Goal: Transaction & Acquisition: Book appointment/travel/reservation

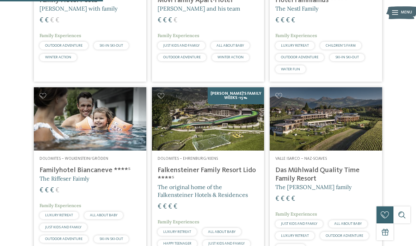
scroll to position [442, 0]
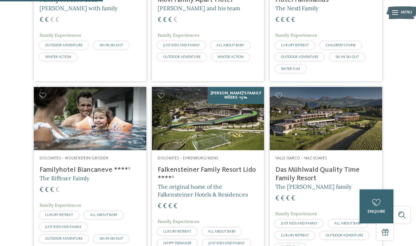
click at [206, 113] on img at bounding box center [208, 118] width 113 height 63
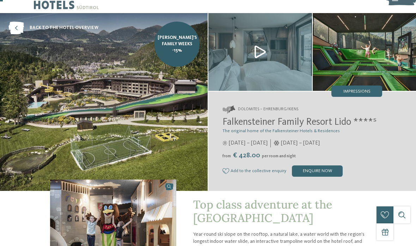
scroll to position [13, 0]
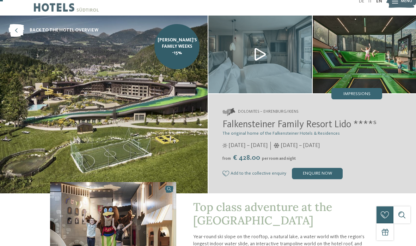
click at [53, 128] on img at bounding box center [104, 104] width 208 height 177
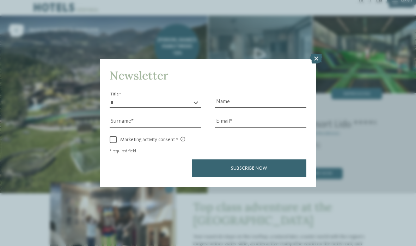
click at [322, 54] on icon at bounding box center [316, 59] width 12 height 10
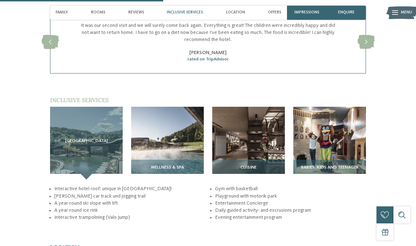
scroll to position [767, 0]
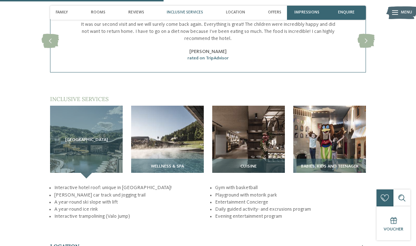
click at [348, 162] on img at bounding box center [329, 141] width 73 height 73
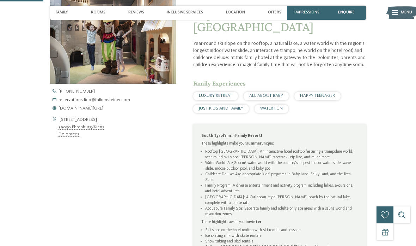
scroll to position [196, 0]
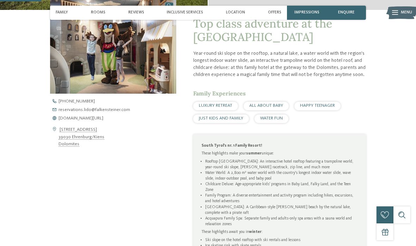
click at [55, 133] on icon at bounding box center [54, 137] width 8 height 22
click at [54, 130] on icon at bounding box center [54, 137] width 8 height 22
click at [59, 129] on address "[STREET_ADDRESS] 39030 [GEOGRAPHIC_DATA]/[GEOGRAPHIC_DATA] Dolomites" at bounding box center [82, 137] width 46 height 22
click at [78, 145] on address "[STREET_ADDRESS] 39030 [GEOGRAPHIC_DATA]/[GEOGRAPHIC_DATA] Dolomites" at bounding box center [82, 137] width 46 height 22
click at [84, 145] on address "[STREET_ADDRESS] 39030 [GEOGRAPHIC_DATA]/[GEOGRAPHIC_DATA] Dolomites" at bounding box center [82, 137] width 46 height 22
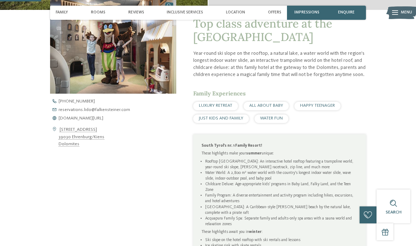
click at [76, 138] on address "[STREET_ADDRESS] 39030 [GEOGRAPHIC_DATA]/[GEOGRAPHIC_DATA] Dolomites" at bounding box center [82, 137] width 46 height 22
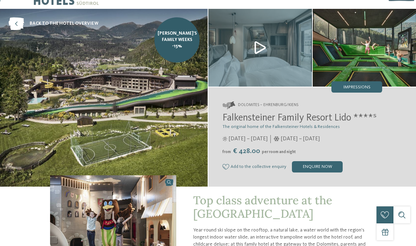
scroll to position [0, 0]
